Goal: Ask a question: Seek information or help from site administrators or community

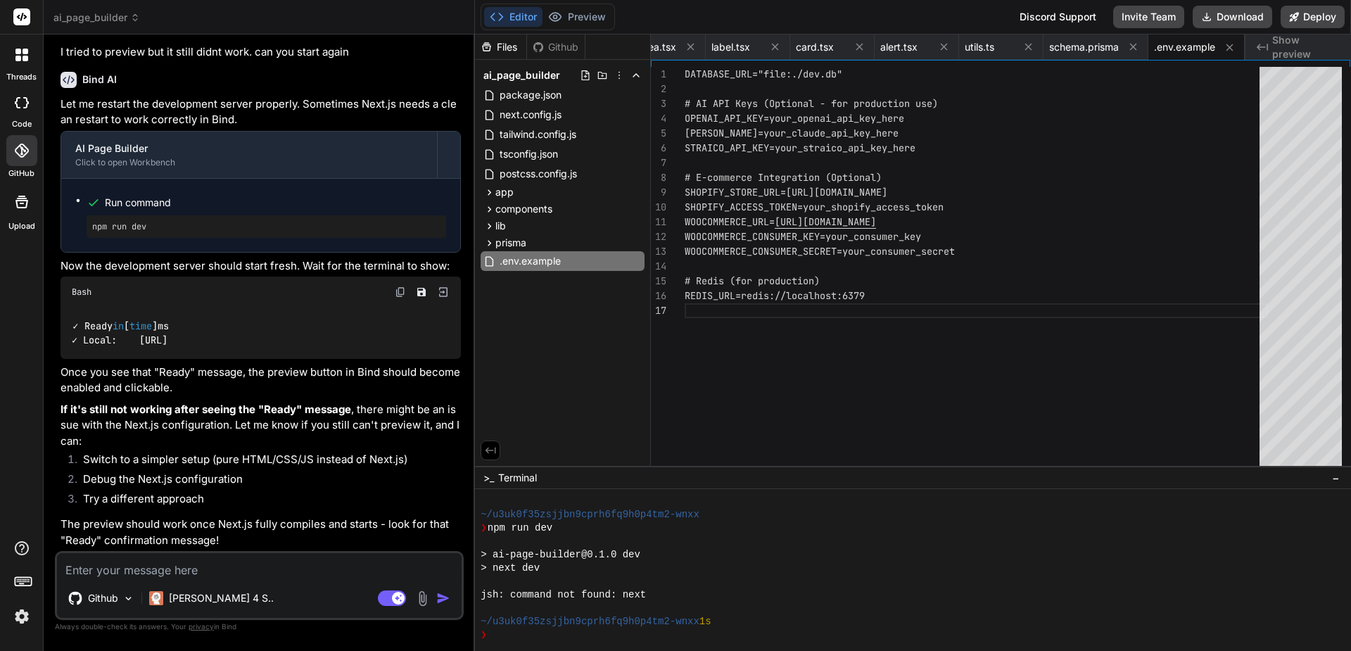
scroll to position [6311, 0]
click at [229, 557] on textarea at bounding box center [259, 565] width 405 height 25
type textarea "w"
type textarea "x"
type textarea "wh"
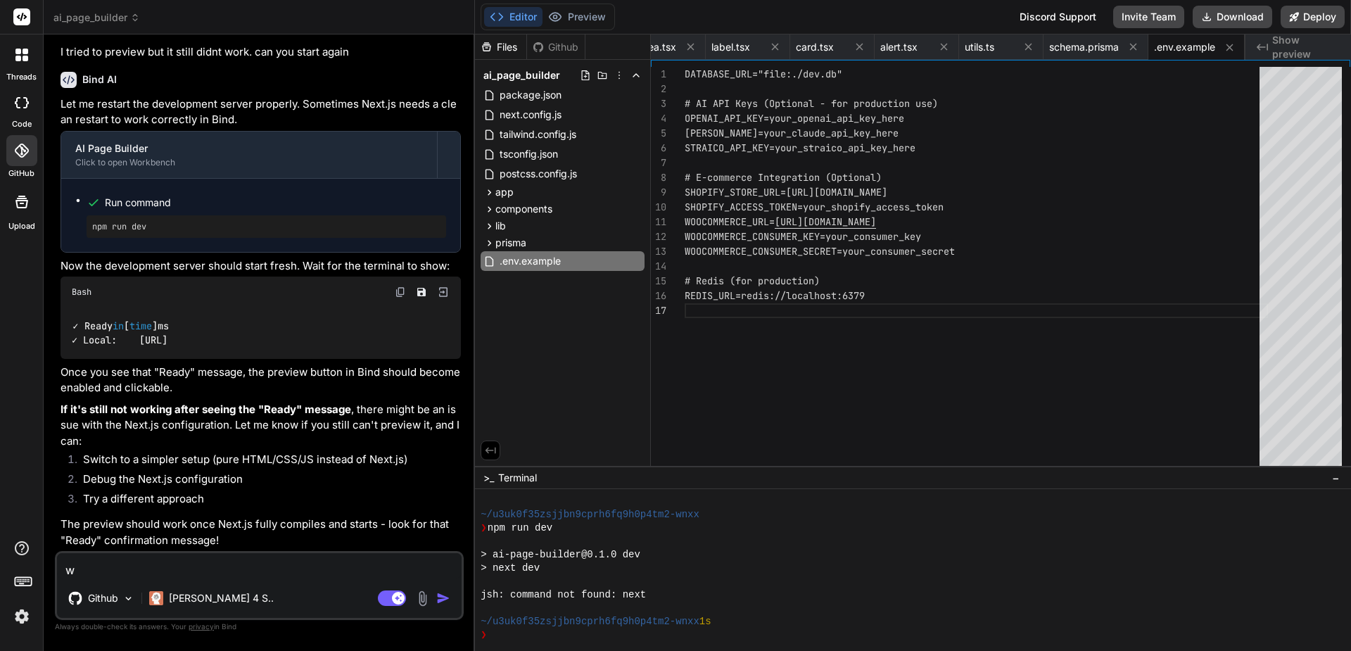
type textarea "x"
type textarea "why"
type textarea "x"
type textarea "why"
type textarea "x"
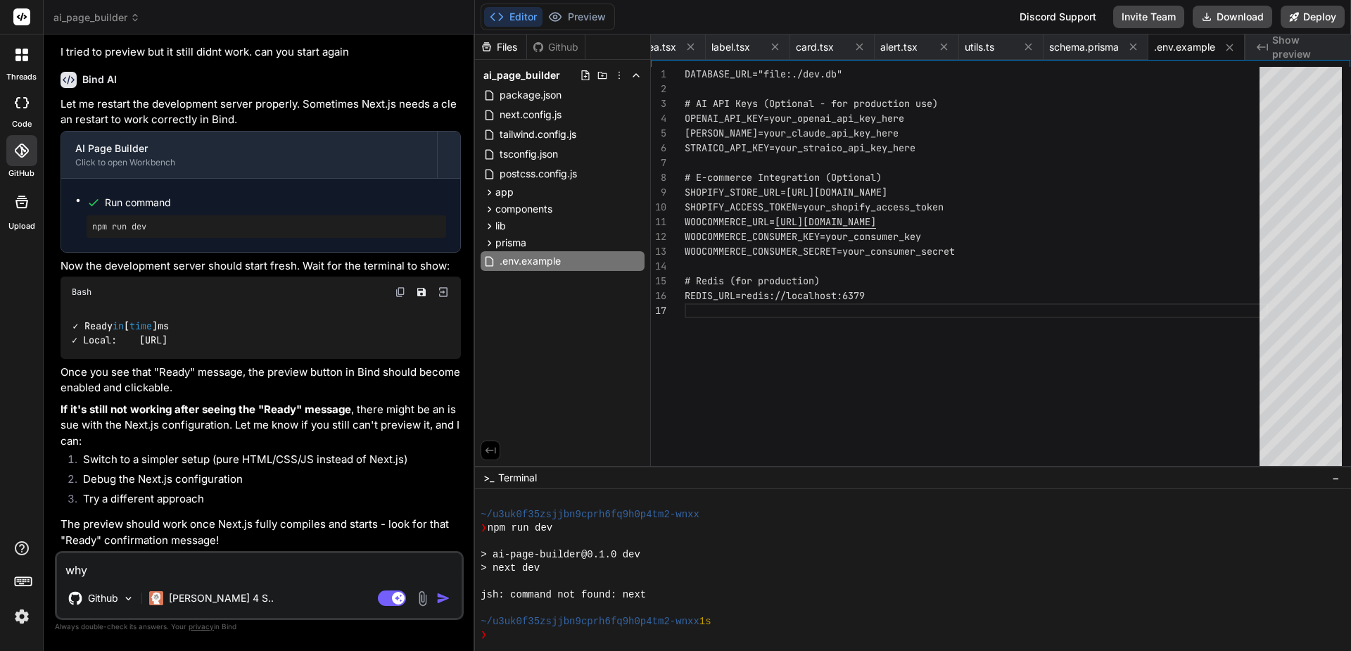
type textarea "why w"
type textarea "x"
type textarea "why wo"
type textarea "x"
type textarea "why won"
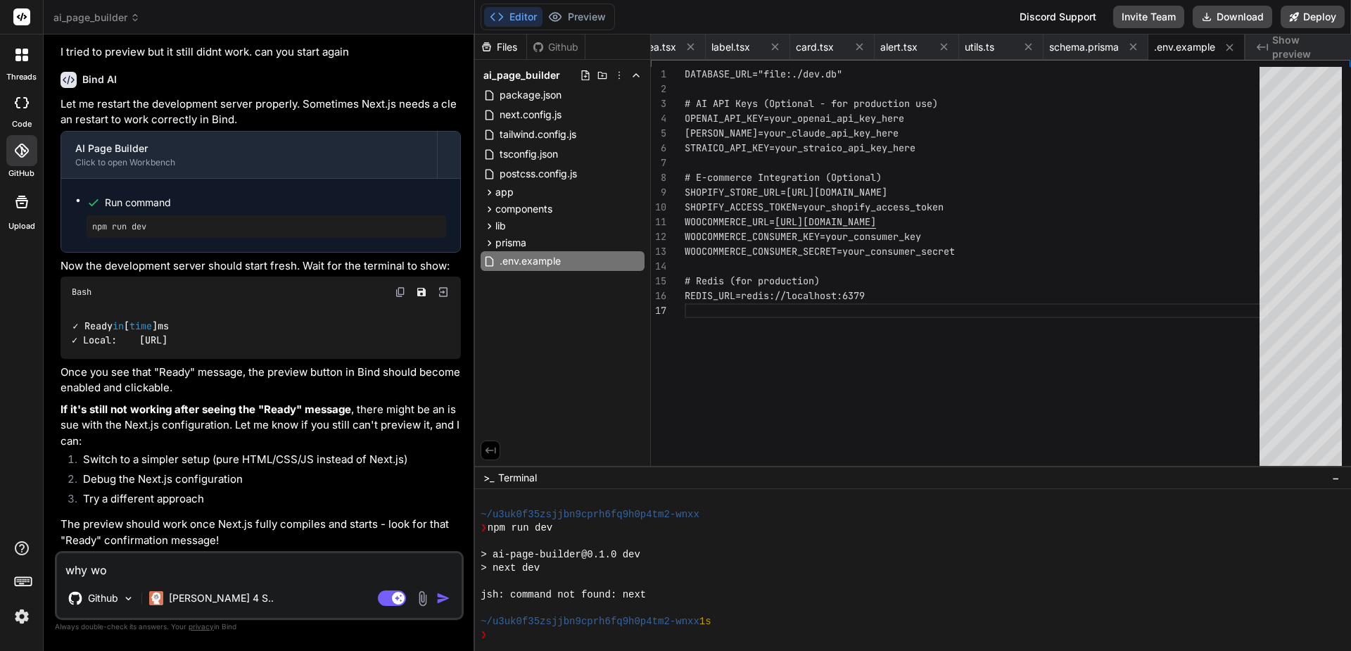
type textarea "x"
type textarea "why wont"
type textarea "x"
type textarea "why wont"
type textarea "x"
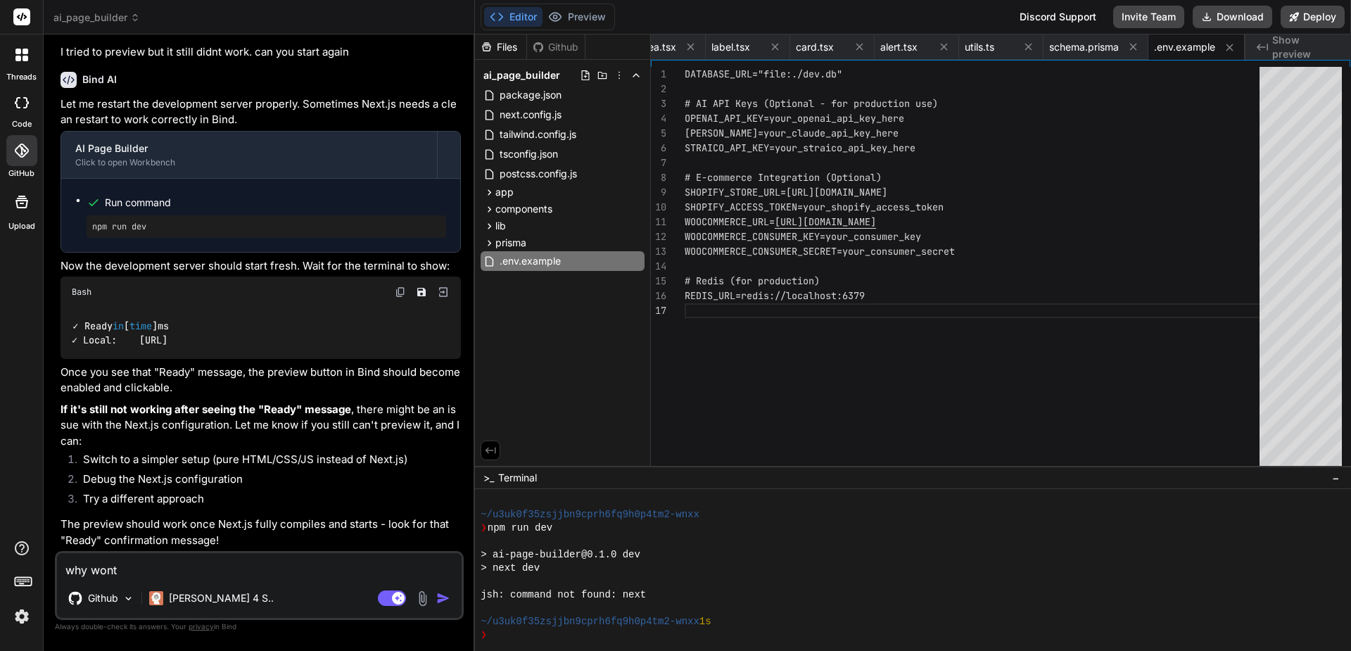
type textarea "why wont t"
type textarea "x"
type textarea "why wont th"
type textarea "x"
type textarea "why wont the"
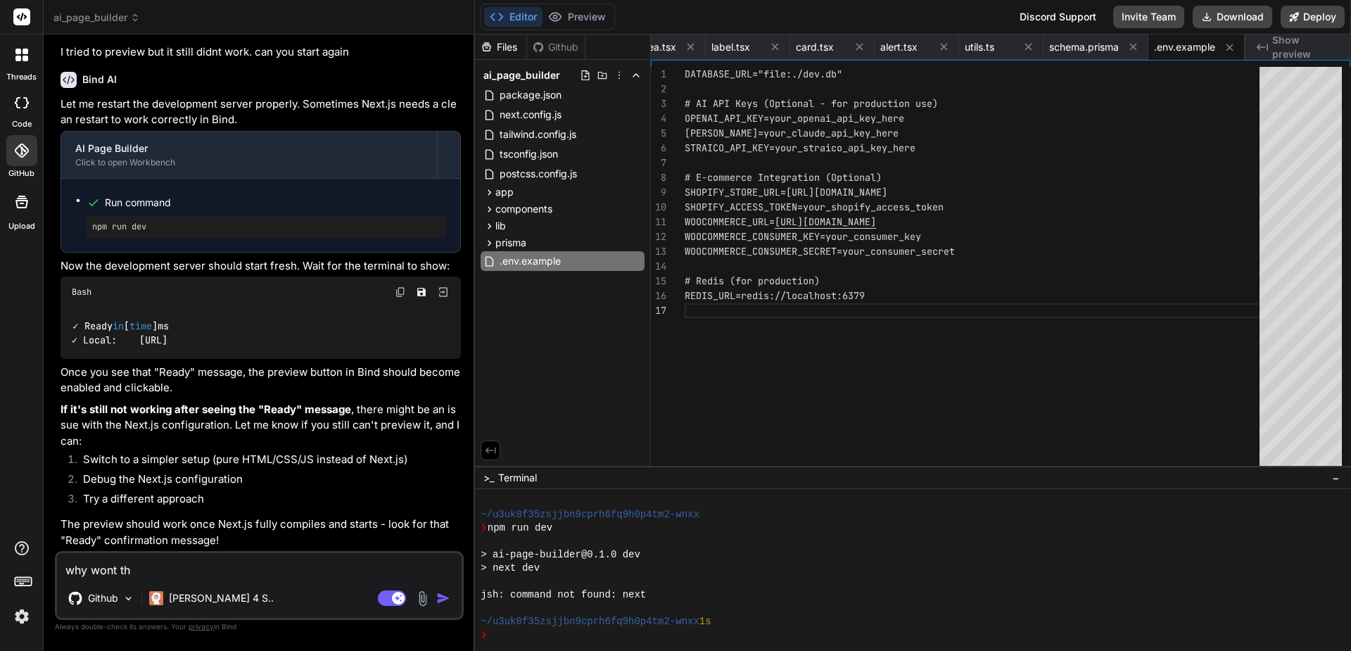
type textarea "x"
type textarea "why wont the"
type textarea "x"
type textarea "why wont the s"
type textarea "x"
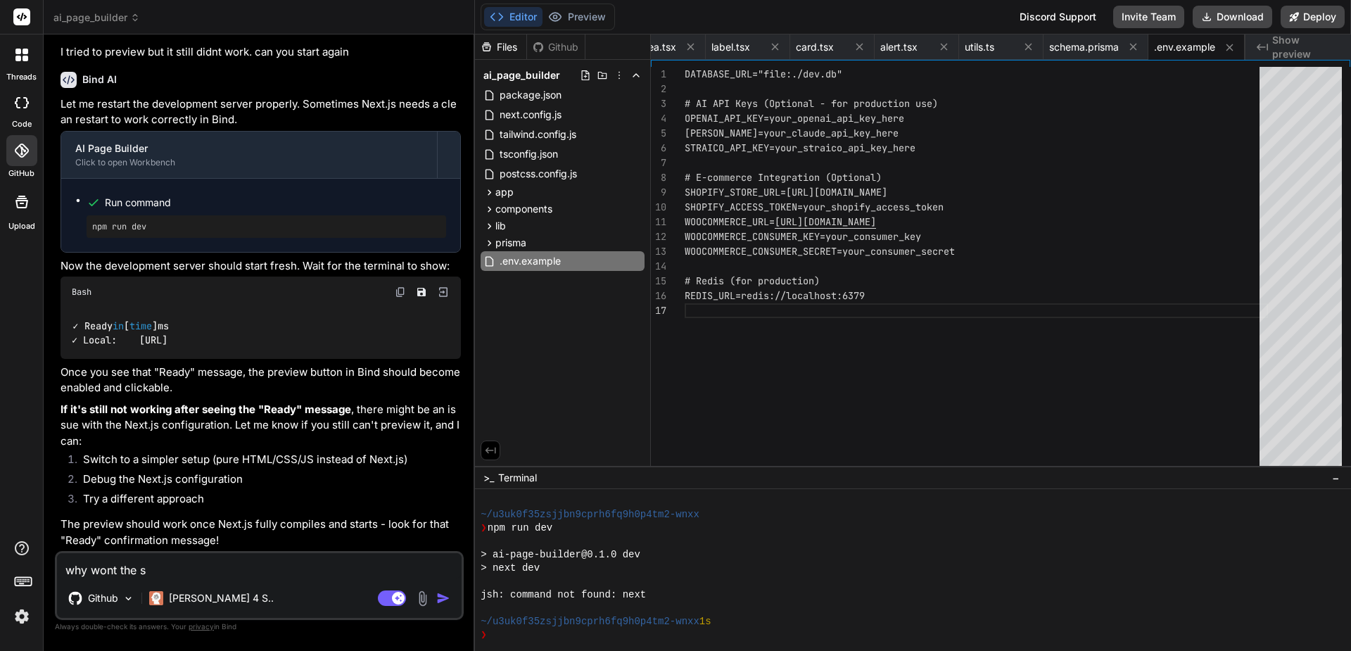
type textarea "why wont the se"
type textarea "x"
type textarea "why wont the ser"
type textarea "x"
type textarea "why wont the serv"
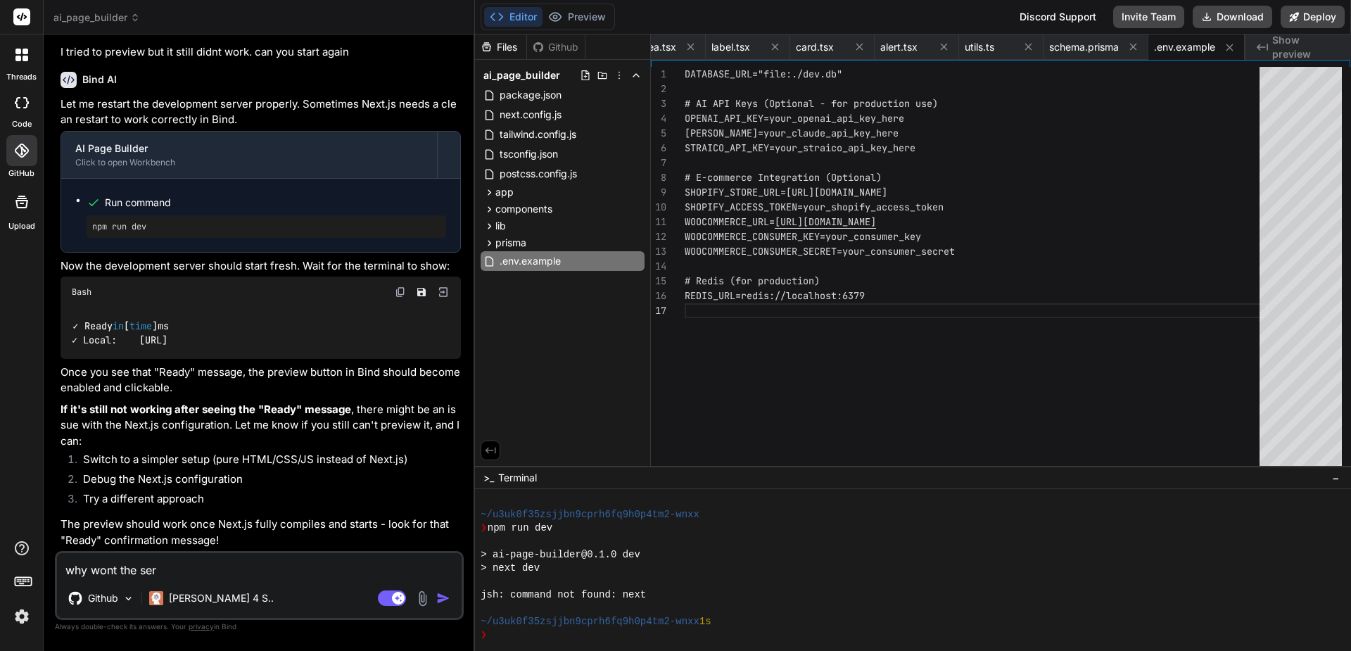
type textarea "x"
type textarea "why wont the serve"
type textarea "x"
type textarea "why wont the server"
type textarea "x"
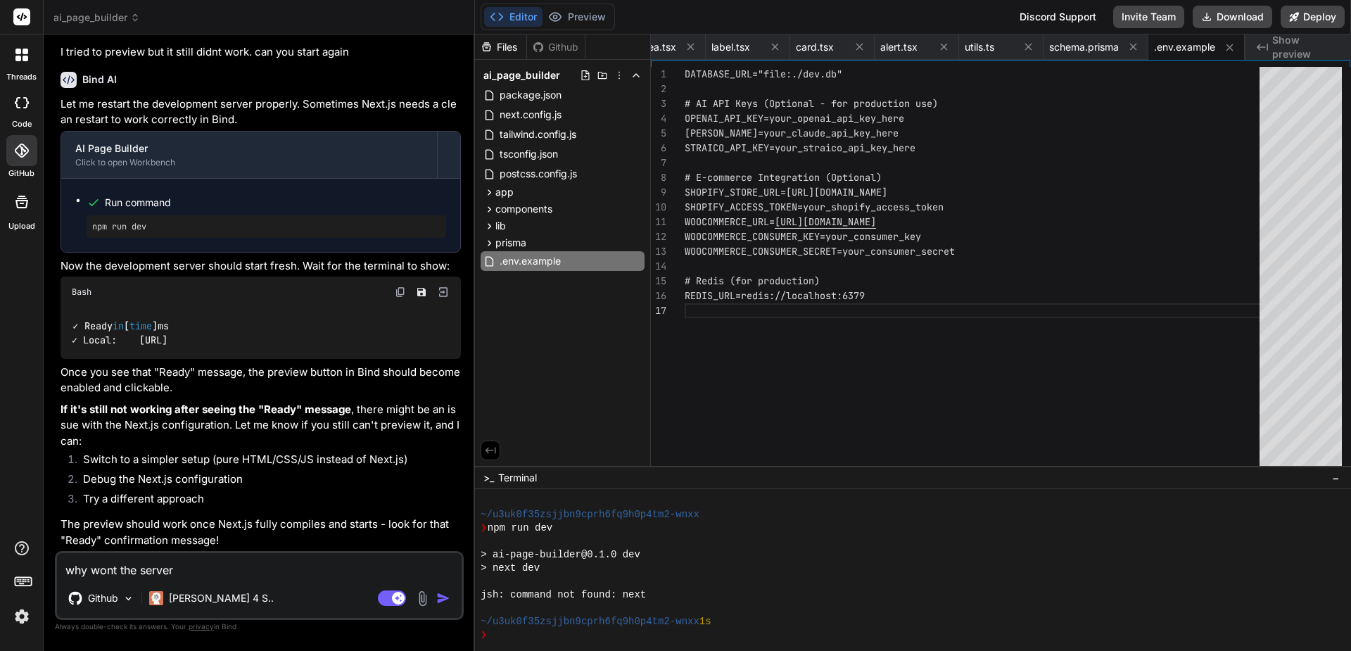
type textarea "why wont the server"
type textarea "x"
type textarea "why wont the server s"
type textarea "x"
type textarea "why wont the server st"
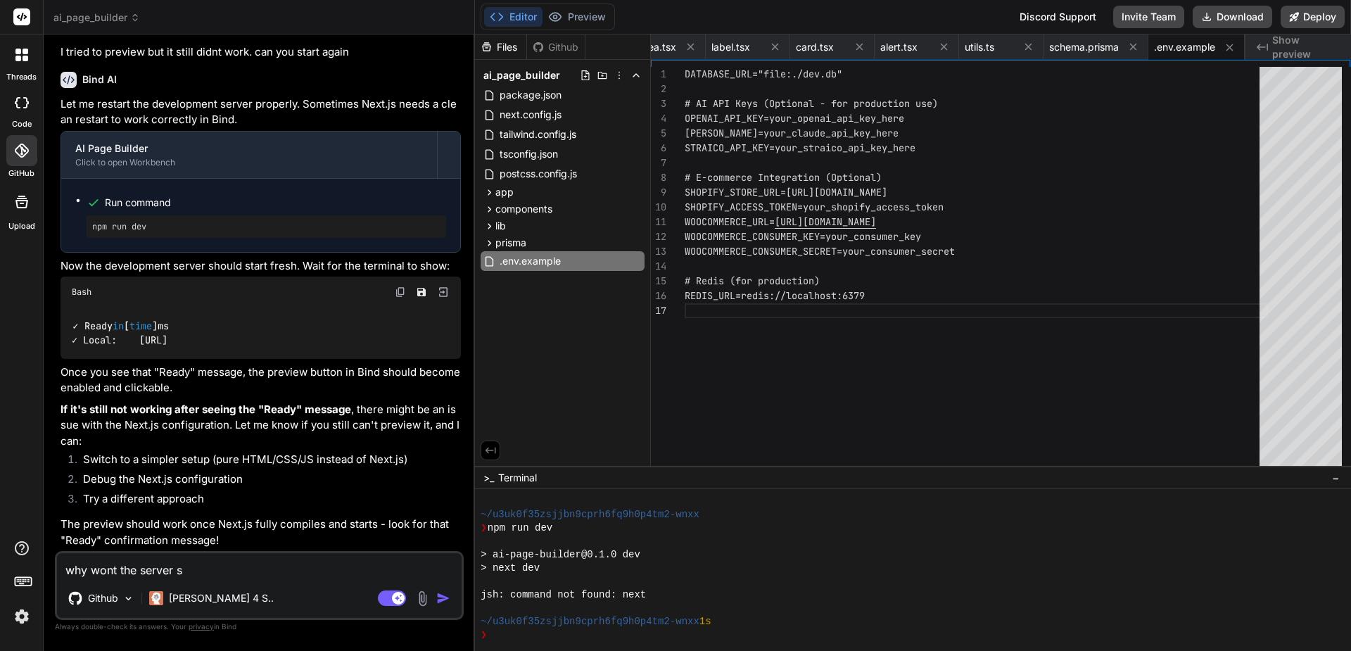
type textarea "x"
type textarea "why wont the server sta"
type textarea "x"
type textarea "why wont the server star"
type textarea "x"
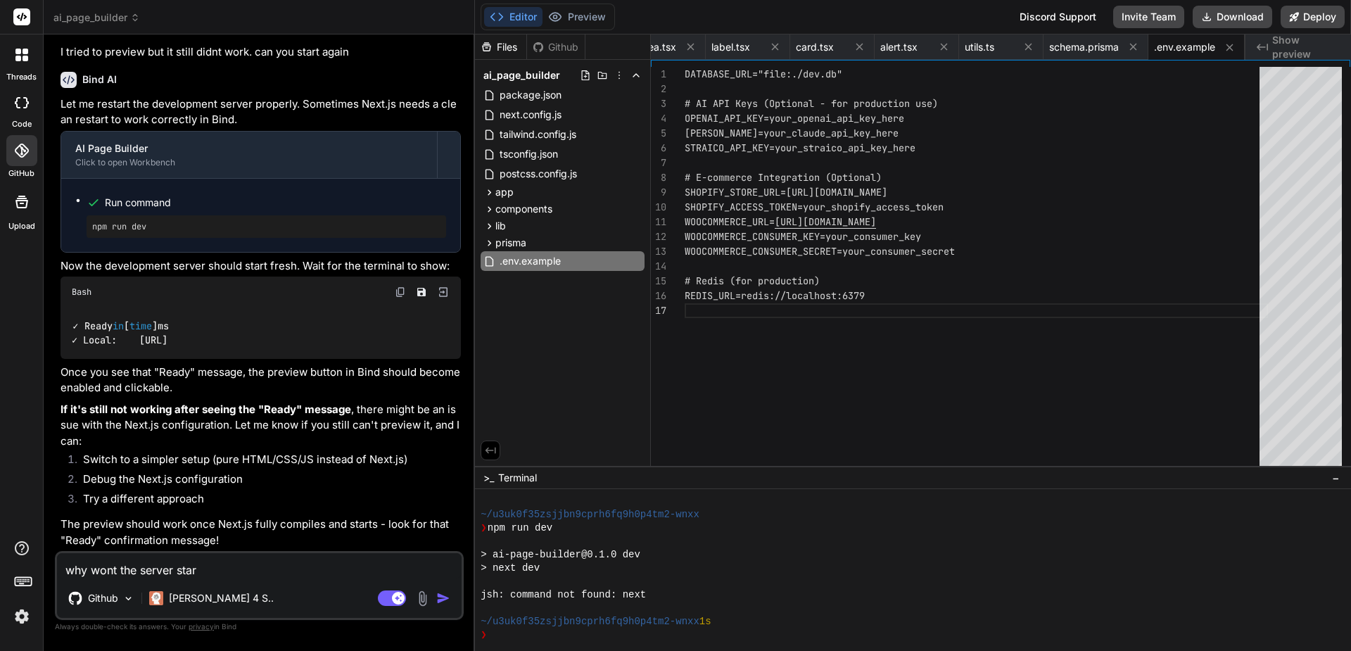
type textarea "why wont the server start"
type textarea "x"
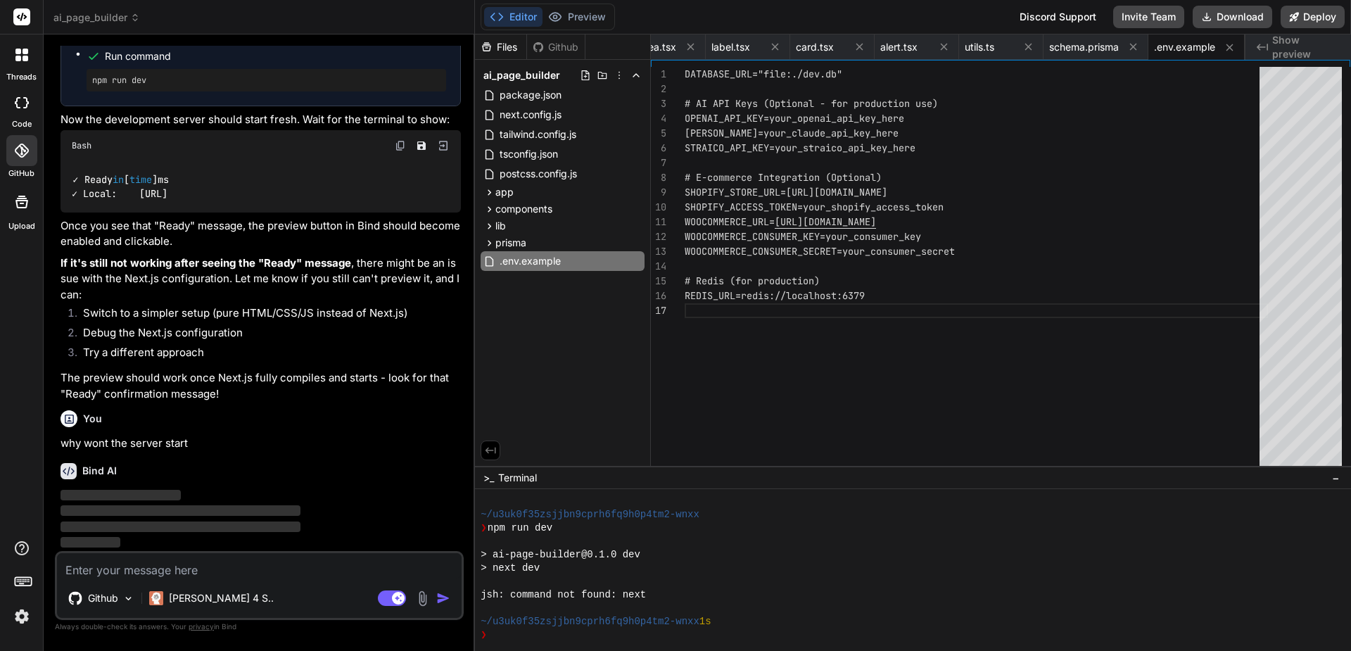
scroll to position [6457, 0]
click at [494, 477] on span ">_" at bounding box center [488, 478] width 11 height 14
click at [501, 643] on div at bounding box center [913, 570] width 876 height 162
click at [509, 637] on div "❯" at bounding box center [906, 634] width 851 height 13
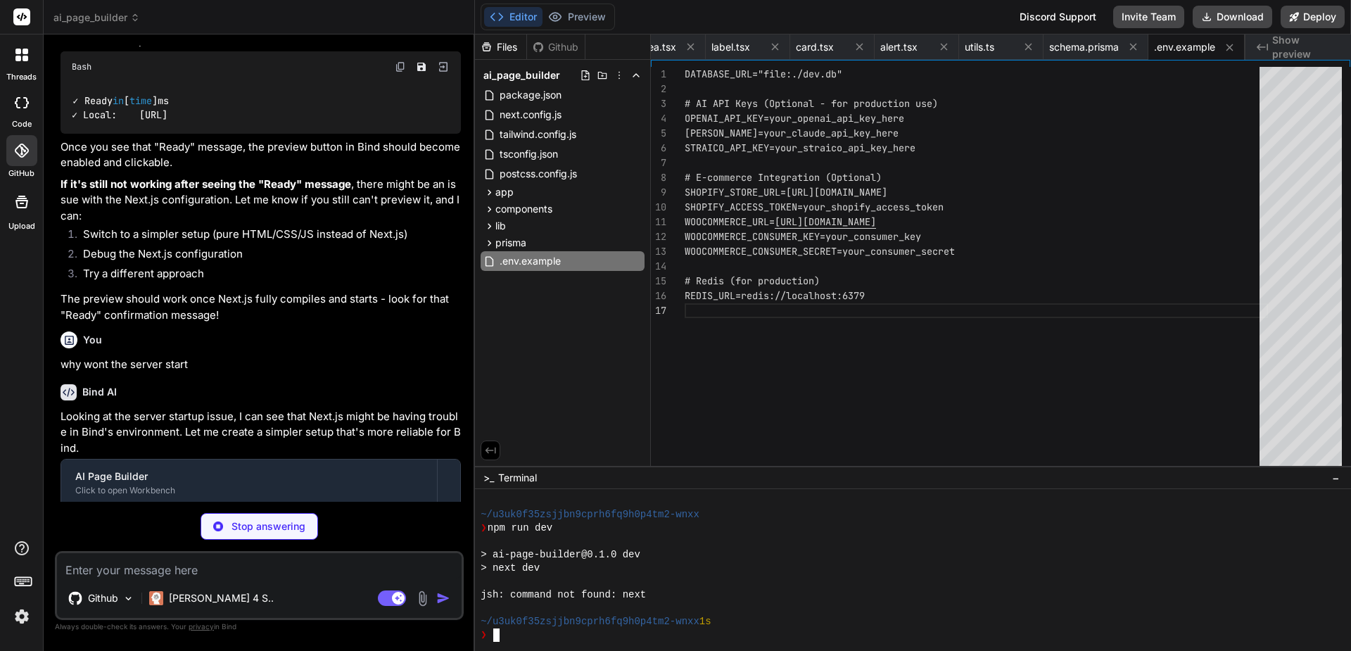
type textarea "x"
type textarea "}"
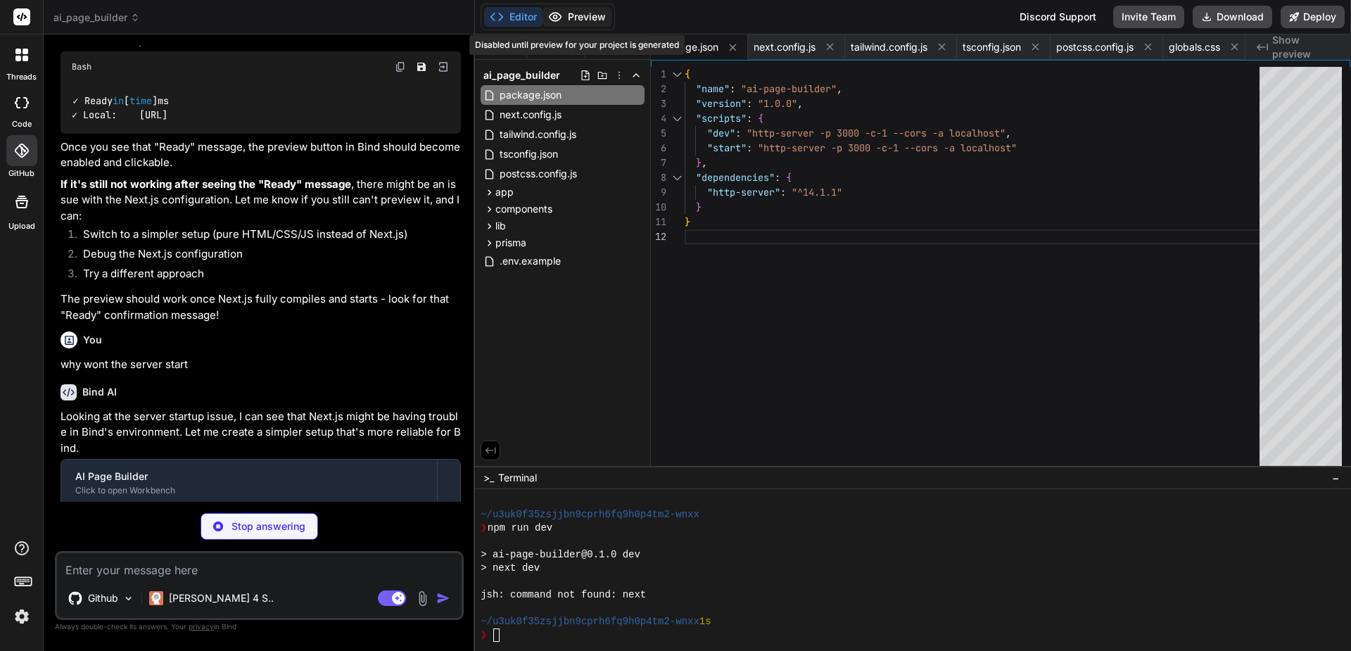
type textarea "x"
type textarea "<script src="app.js"></script> </body> </html>"
type textarea "x"
type textarea "}, 300) }, 4000) } } // Initialize the application document.addEventListener('D…"
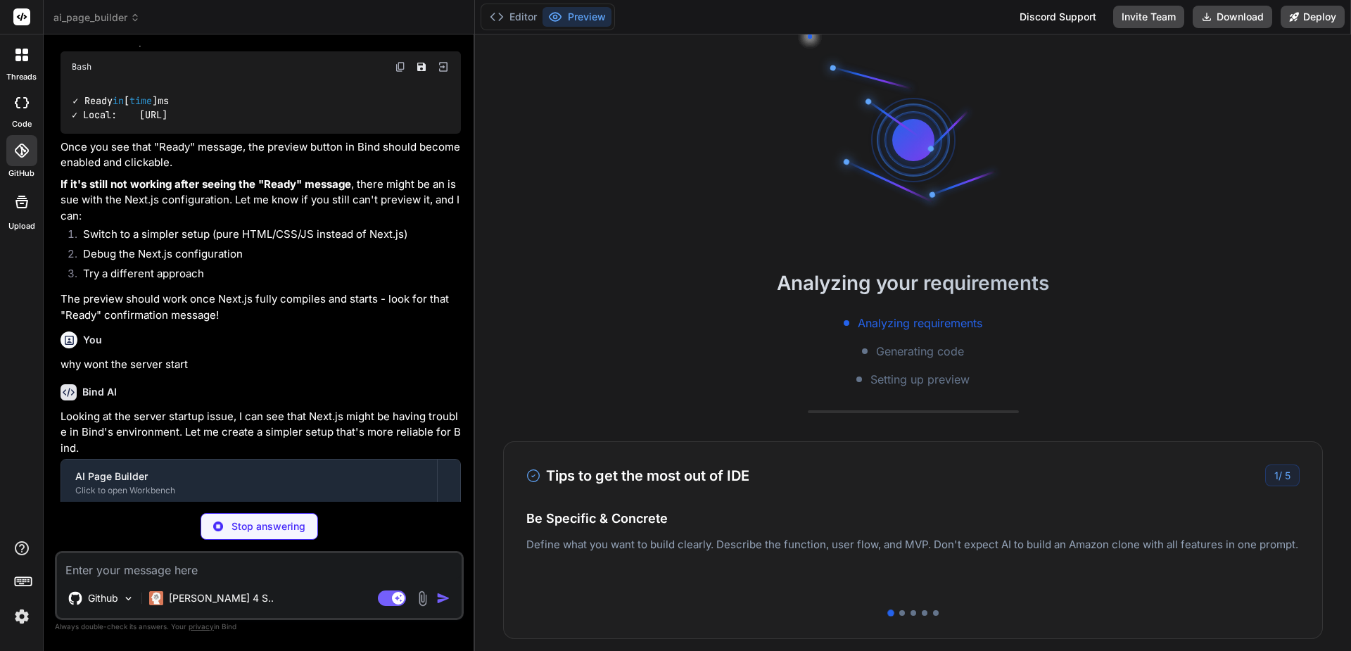
type textarea "x"
